Goal: Task Accomplishment & Management: Manage account settings

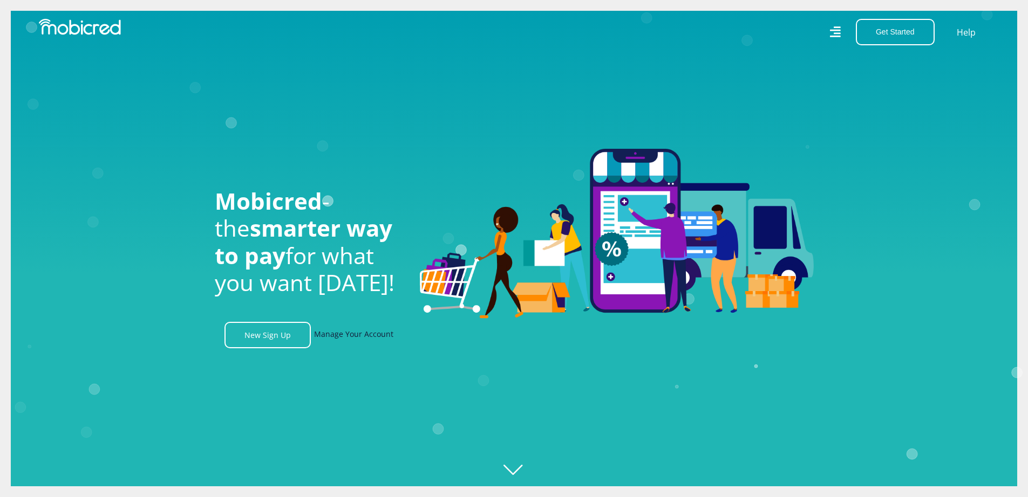
scroll to position [0, 769]
click at [350, 343] on link "Manage Your Account" at bounding box center [353, 335] width 79 height 26
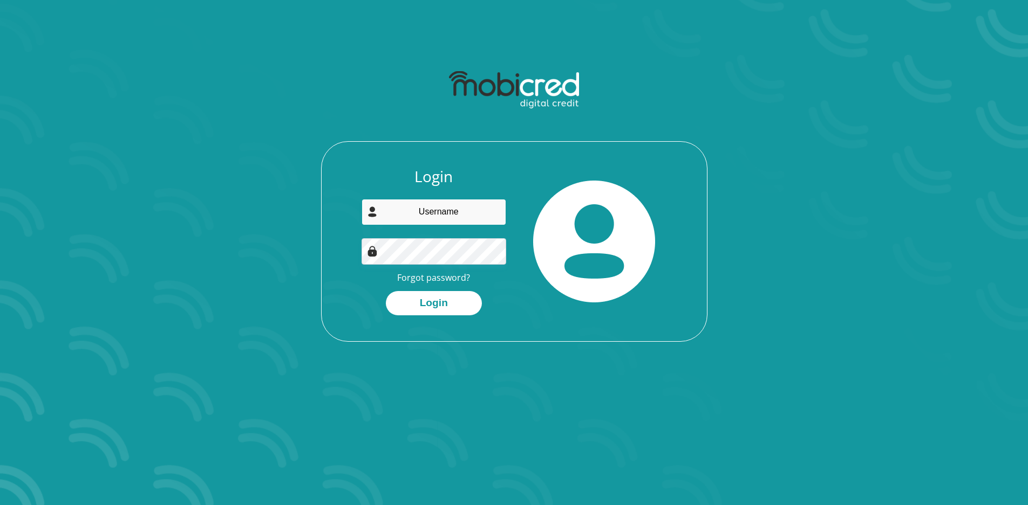
click at [414, 215] on input "email" at bounding box center [433, 212] width 145 height 26
type input "carinaolivier313@gmail.com"
click at [386, 291] on button "Login" at bounding box center [434, 303] width 96 height 24
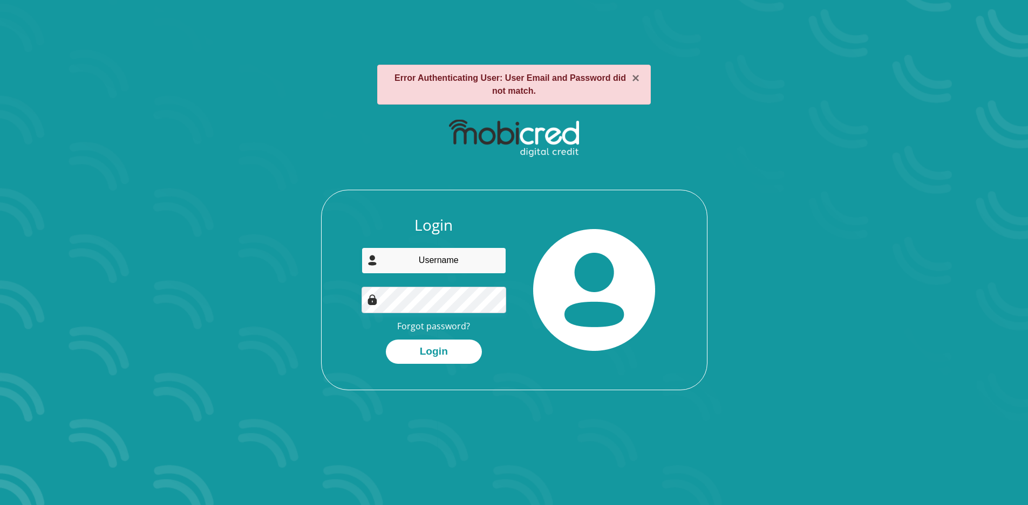
click at [446, 263] on input "email" at bounding box center [433, 261] width 145 height 26
type input "carinaolivier313@gmail.com"
click at [452, 347] on button "Login" at bounding box center [434, 352] width 96 height 24
